Goal: Information Seeking & Learning: Learn about a topic

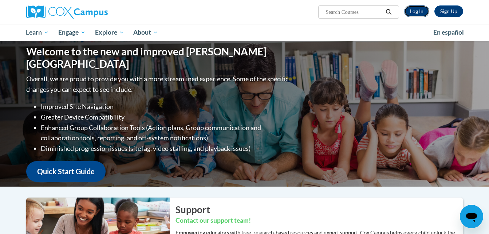
drag, startPoint x: 0, startPoint y: 0, endPoint x: 416, endPoint y: 11, distance: 416.5
click at [416, 11] on link "Log In" at bounding box center [416, 11] width 25 height 12
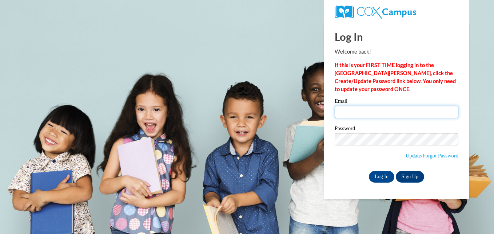
click at [383, 113] on input "Email" at bounding box center [397, 112] width 124 height 12
type input "kfrisch2024@gmail.com"
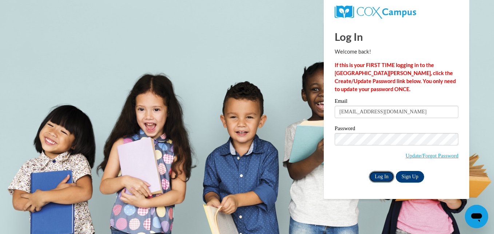
click at [382, 178] on input "Log In" at bounding box center [381, 177] width 25 height 12
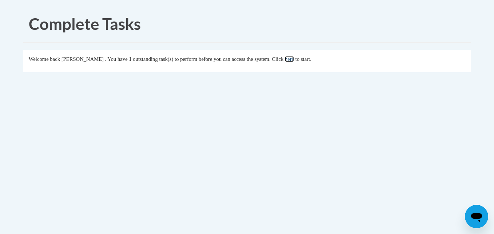
click at [291, 59] on link "here" at bounding box center [289, 59] width 9 height 6
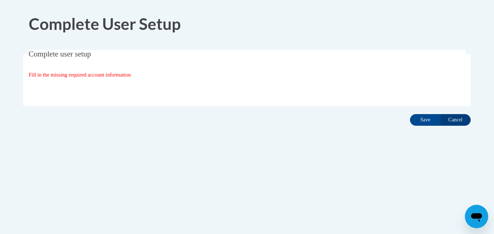
click at [143, 77] on div "Fill in the missing required account information" at bounding box center [247, 75] width 437 height 8
click at [475, 214] on icon "Open messaging window" at bounding box center [476, 217] width 11 height 9
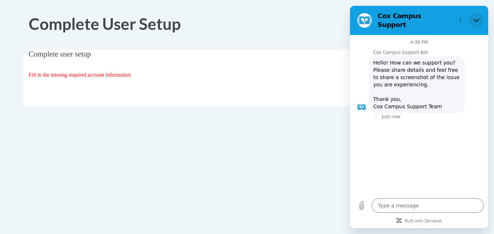
click at [477, 17] on icon "Close" at bounding box center [477, 20] width 6 height 6
type textarea "x"
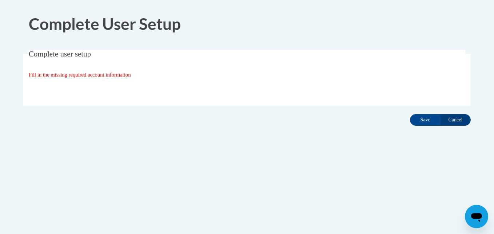
click at [215, 88] on div "Organization State and County | Estado y Condado de la organización Select Stat…" at bounding box center [247, 89] width 437 height 15
click at [123, 77] on span "Fill in the missing required account information" at bounding box center [80, 75] width 102 height 6
click at [288, 74] on div "Fill in the missing required account information" at bounding box center [247, 75] width 437 height 8
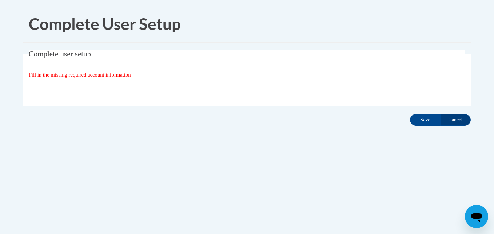
click at [288, 74] on div "Fill in the missing required account information" at bounding box center [247, 75] width 437 height 8
click at [424, 118] on input "Save" at bounding box center [425, 120] width 31 height 12
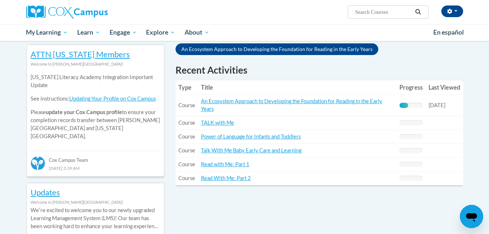
scroll to position [241, 0]
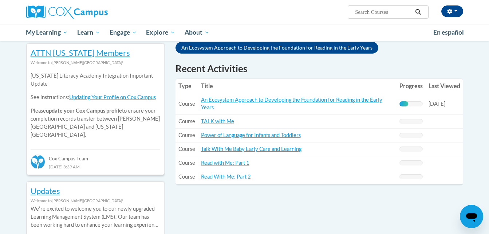
click at [386, 13] on input "Search..." at bounding box center [383, 12] width 58 height 9
type input "C P R"
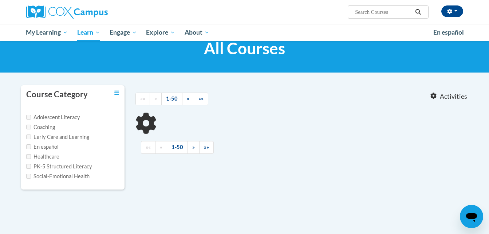
type input "C P R"
